Goal: Go to known website: Access a specific website the user already knows

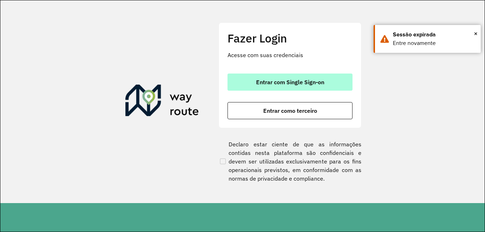
click at [323, 84] on span "Entrar com Single Sign-on" at bounding box center [290, 82] width 68 height 6
